Goal: Find specific fact: Find specific fact

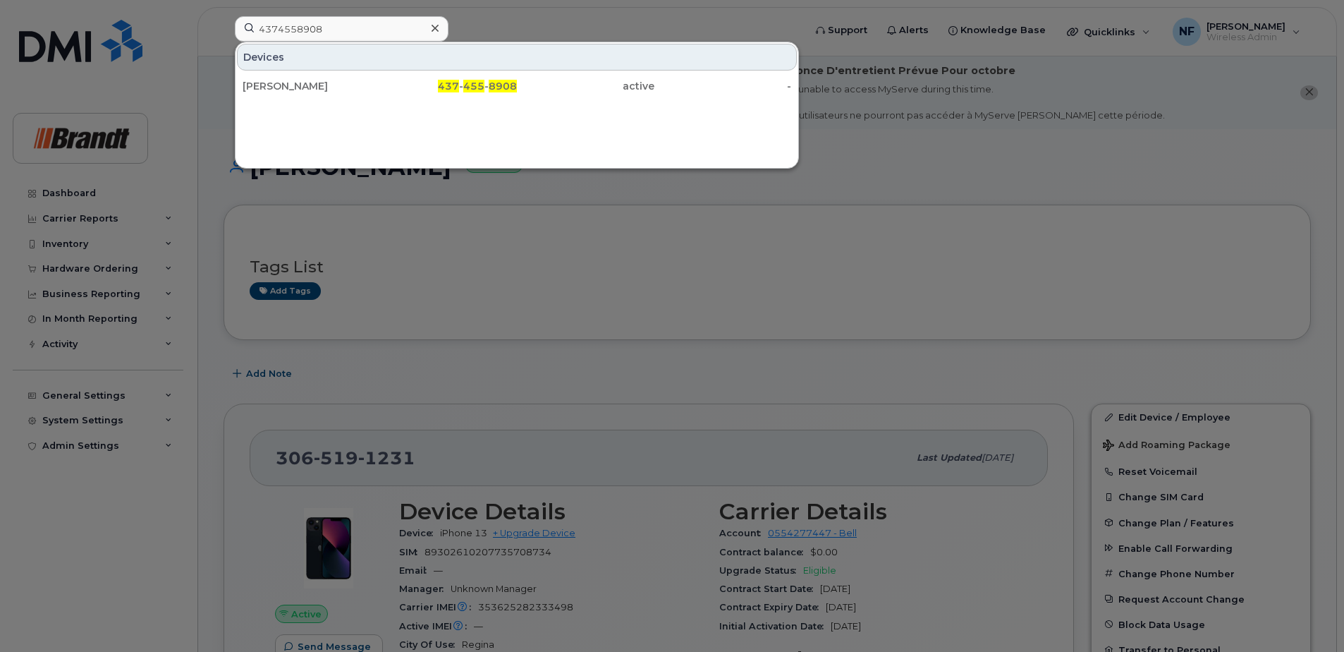
click at [443, 29] on div at bounding box center [435, 28] width 20 height 20
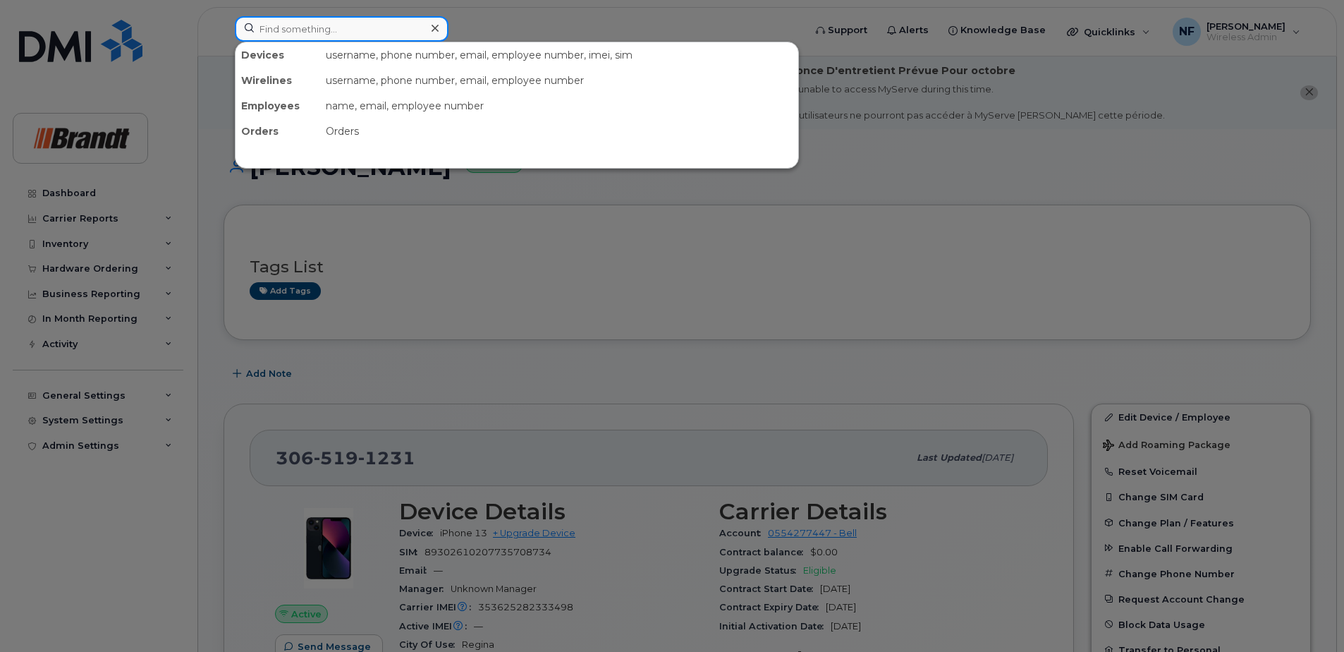
drag, startPoint x: 439, startPoint y: 31, endPoint x: 430, endPoint y: 31, distance: 9.9
click at [439, 31] on div at bounding box center [342, 28] width 214 height 25
click at [425, 31] on div at bounding box center [435, 28] width 20 height 20
click at [425, 31] on div at bounding box center [342, 28] width 214 height 25
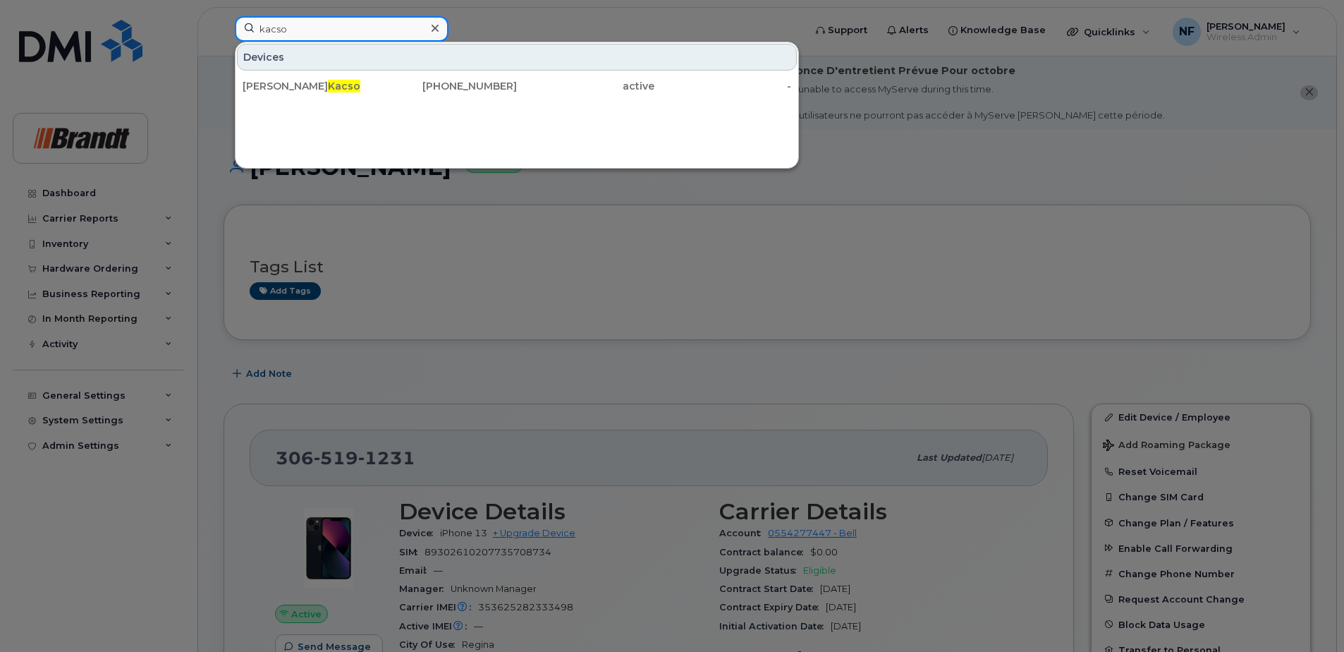
type input "kacso"
drag, startPoint x: 401, startPoint y: 81, endPoint x: 415, endPoint y: 92, distance: 17.5
click at [401, 81] on div "[PHONE_NUMBER]" at bounding box center [449, 86] width 138 height 14
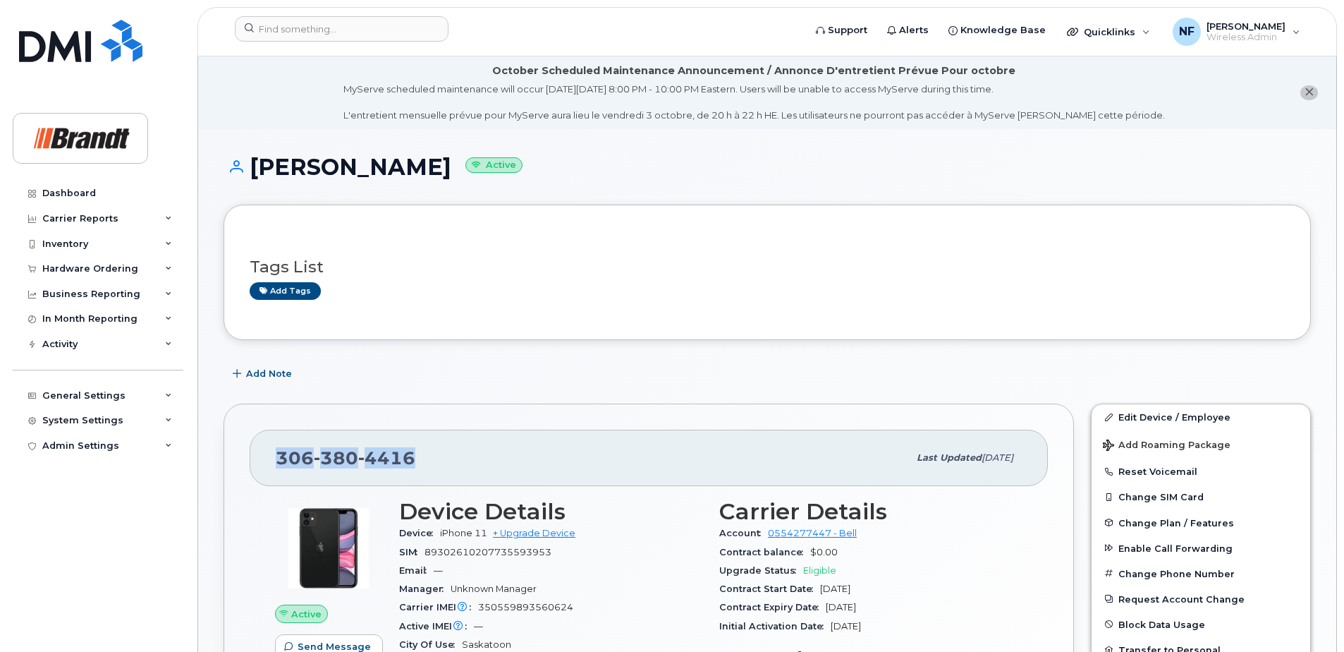
drag, startPoint x: 419, startPoint y: 454, endPoint x: 262, endPoint y: 466, distance: 157.1
click at [262, 466] on div "306 380 4416 Last updated Sep 17, 2025" at bounding box center [649, 458] width 798 height 56
copy span "306 380 4416"
